Goal: Communication & Community: Connect with others

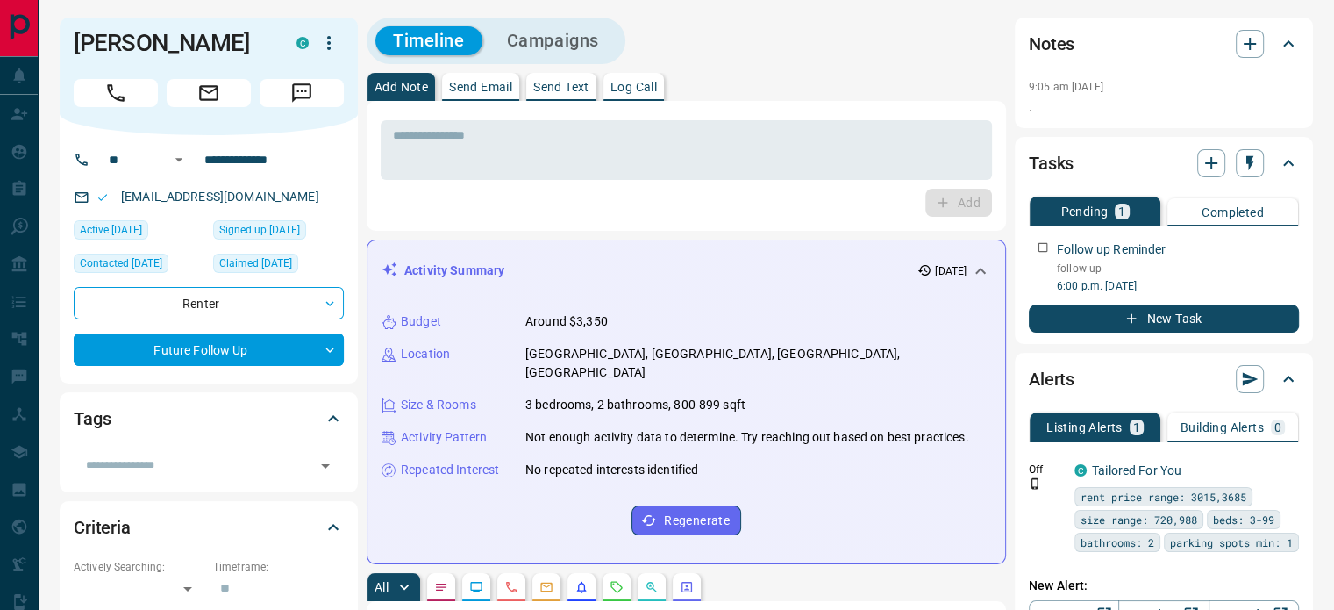
click at [625, 87] on p "Log Call" at bounding box center [634, 87] width 46 height 12
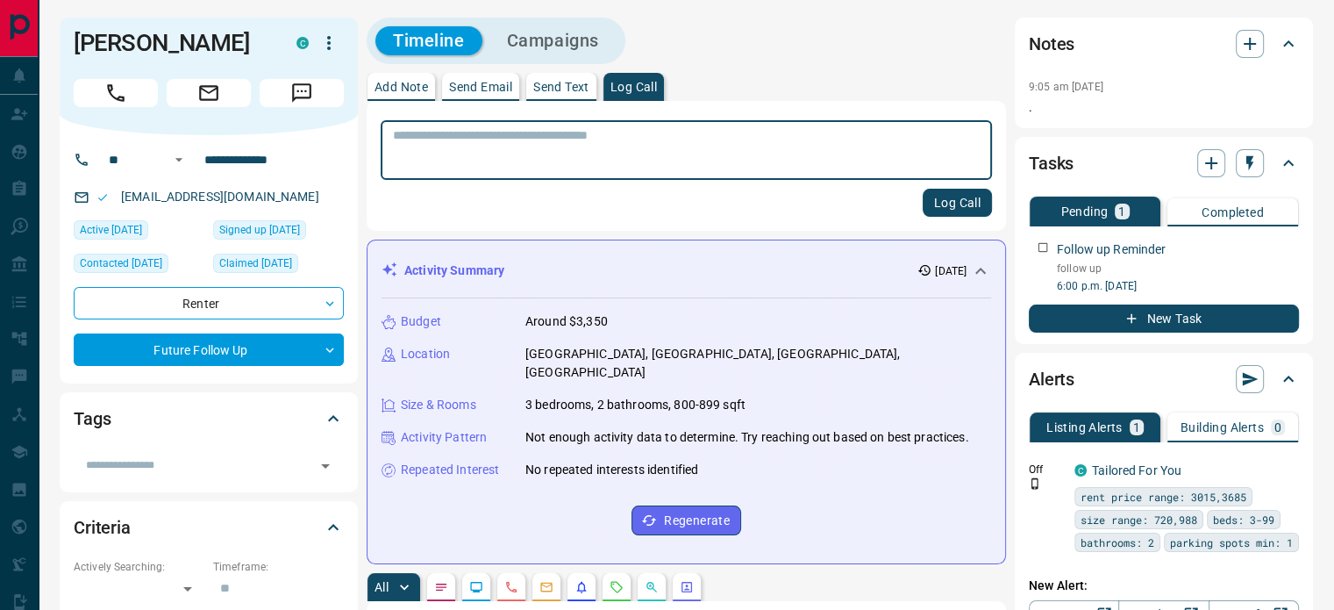
click at [614, 137] on textarea at bounding box center [686, 150] width 587 height 45
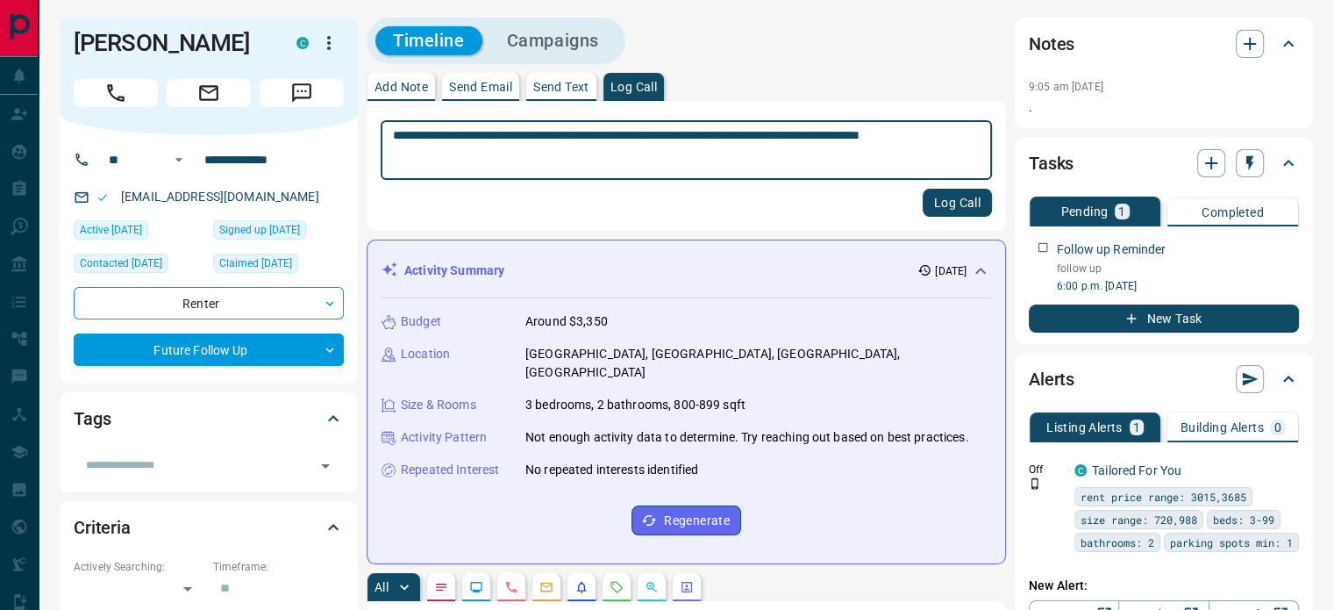
type textarea "**********"
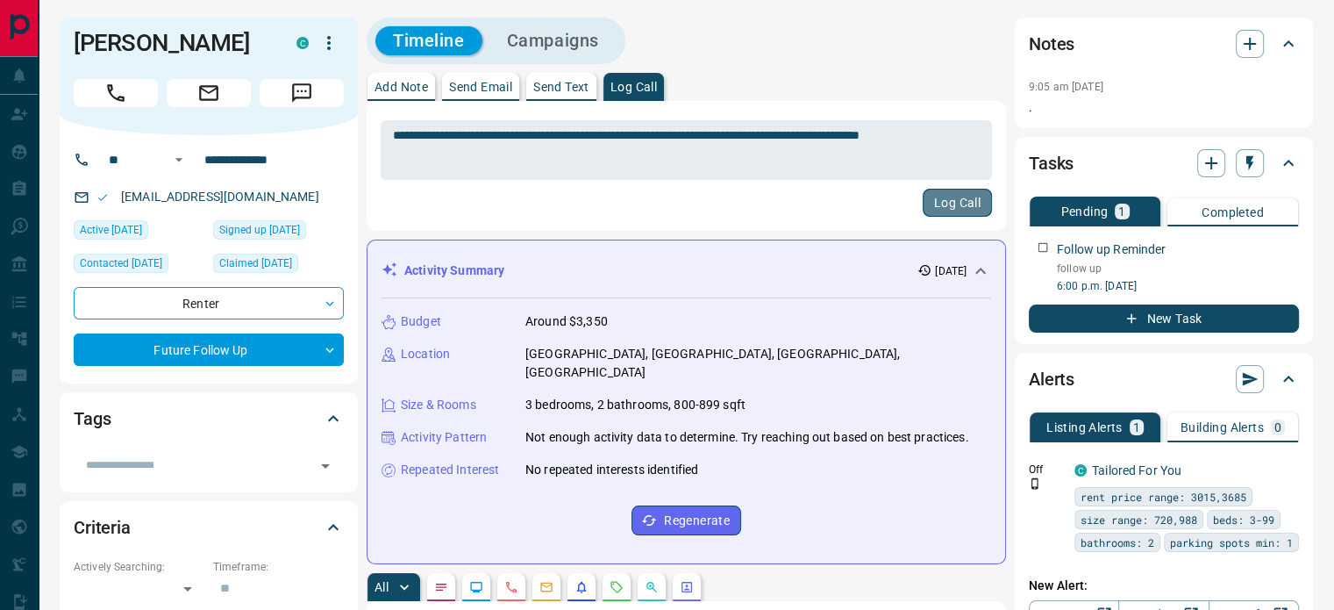
click at [952, 204] on button "Log Call" at bounding box center [957, 203] width 69 height 28
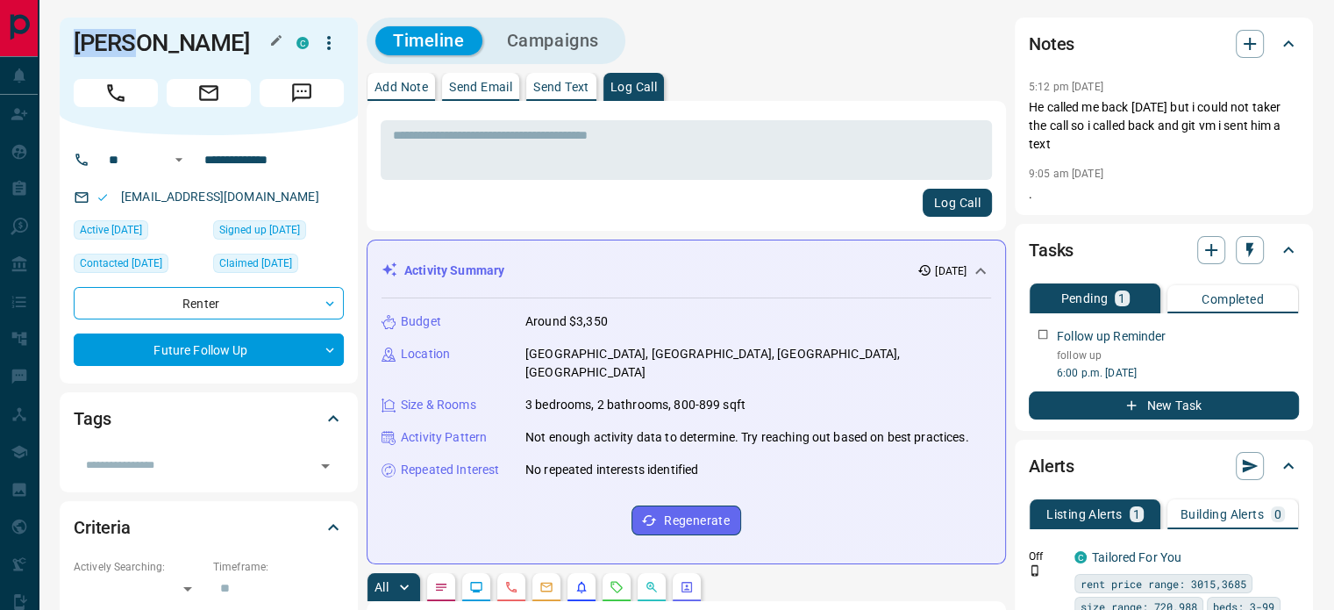
drag, startPoint x: 119, startPoint y: 46, endPoint x: 77, endPoint y: 41, distance: 42.4
click at [77, 41] on h1 "[PERSON_NAME]" at bounding box center [172, 43] width 196 height 28
copy h1 "Jyoti"
click at [543, 89] on p "Send Text" at bounding box center [561, 87] width 56 height 12
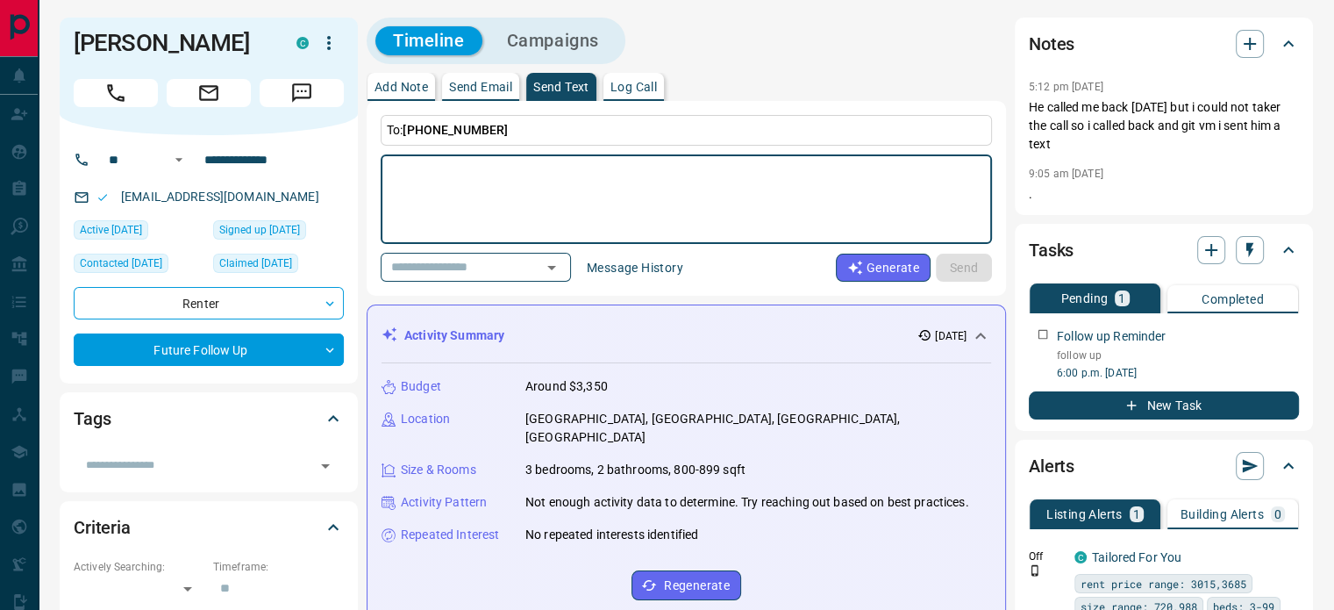
click at [472, 176] on textarea at bounding box center [686, 199] width 587 height 75
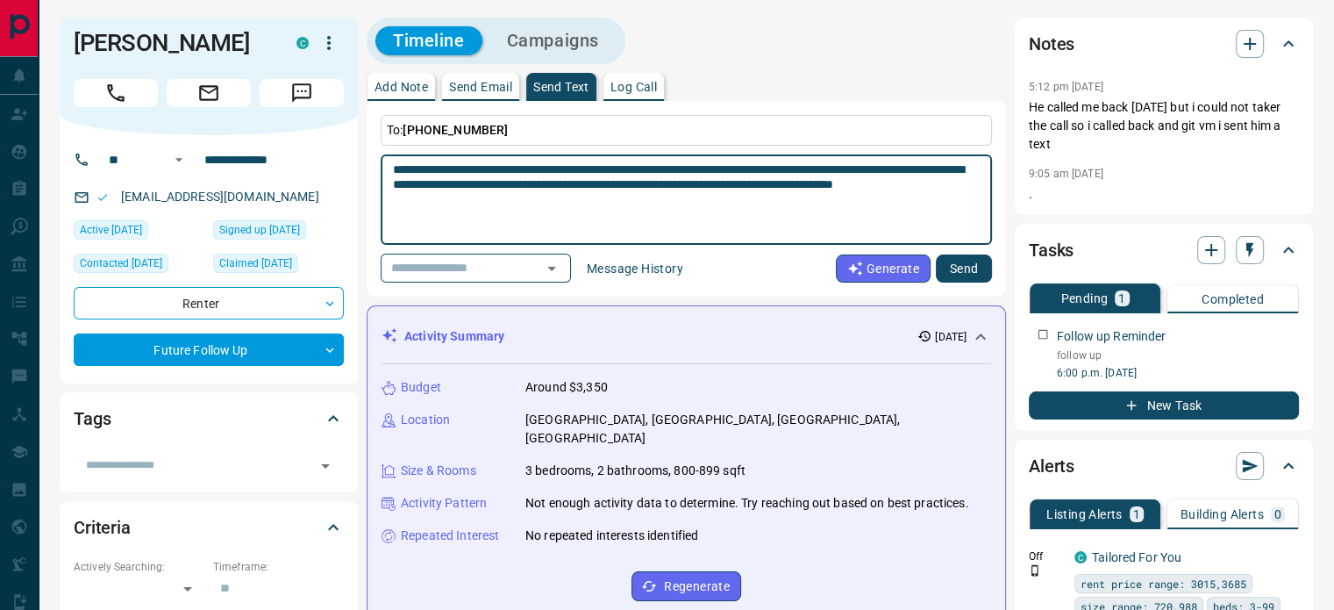
type textarea "**********"
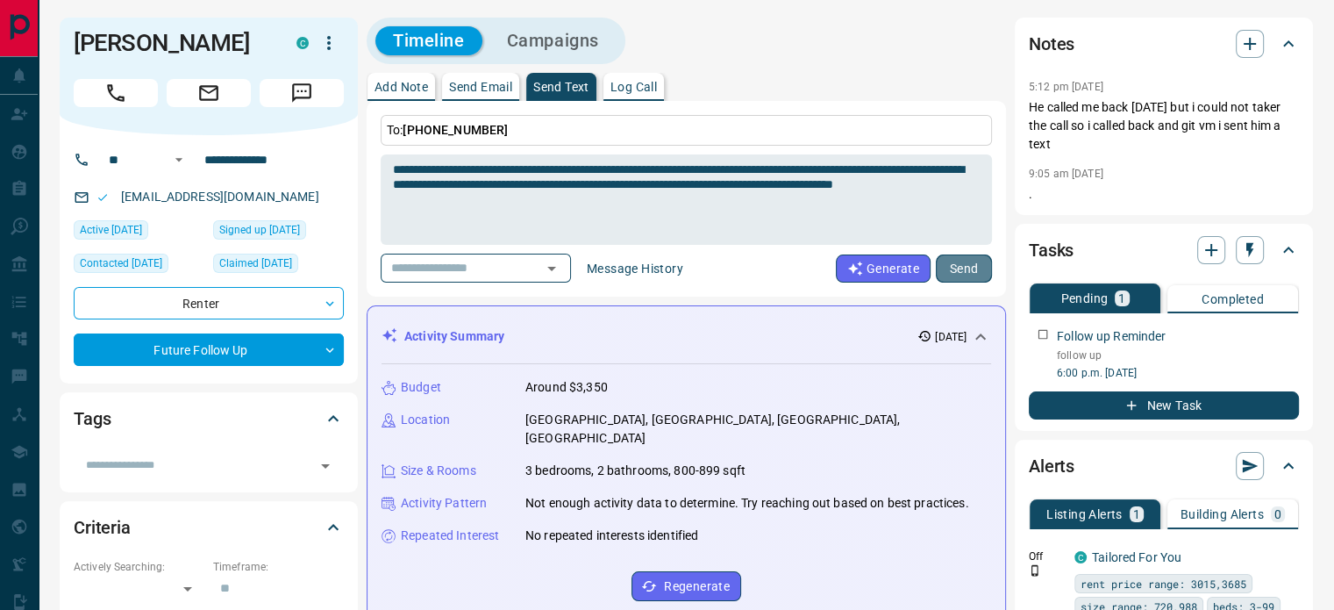
click at [952, 268] on button "Send" at bounding box center [964, 268] width 56 height 28
